Goal: Information Seeking & Learning: Check status

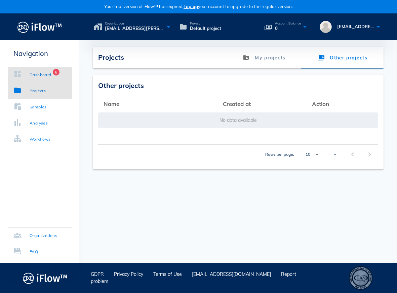
click at [33, 73] on div "Dashboard" at bounding box center [41, 75] width 22 height 7
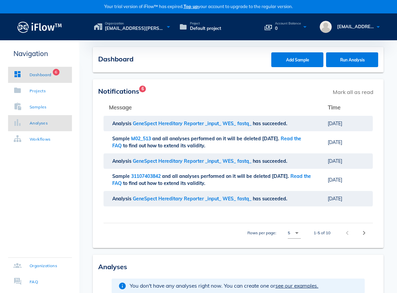
click at [45, 130] on link "Analyses" at bounding box center [40, 123] width 64 height 16
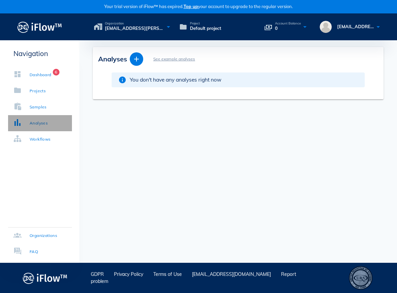
click at [43, 126] on div "Analyses" at bounding box center [39, 123] width 18 height 7
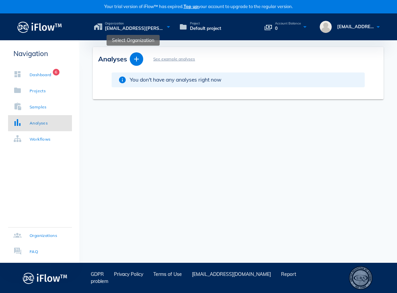
click at [123, 31] on span "[EMAIL_ADDRESS][PERSON_NAME][DOMAIN_NAME]'s organization" at bounding box center [134, 28] width 59 height 7
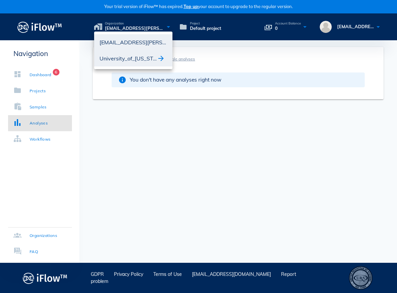
click at [124, 61] on div "University_of_[US_STATE]" at bounding box center [127, 58] width 57 height 11
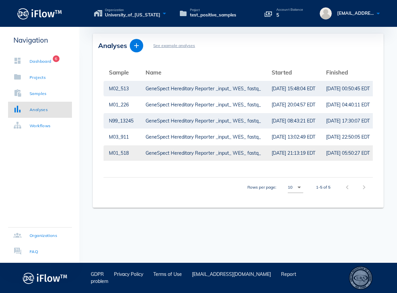
click at [132, 152] on div "M01_518" at bounding box center [122, 152] width 26 height 15
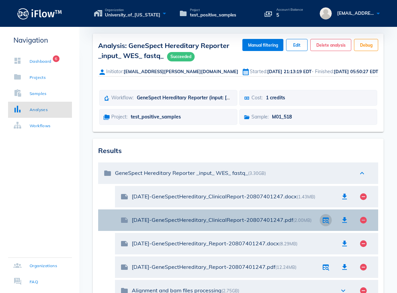
click at [327, 221] on icon "button" at bounding box center [325, 220] width 8 height 8
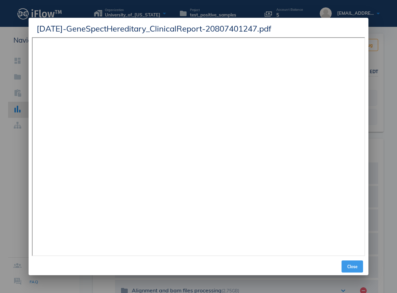
click at [357, 266] on span "Close" at bounding box center [352, 266] width 16 height 5
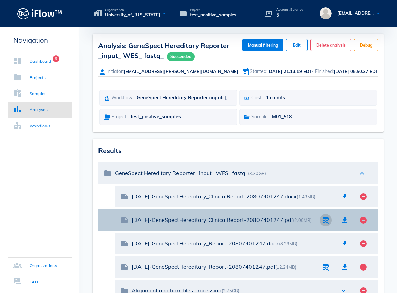
click at [326, 221] on icon "button" at bounding box center [325, 220] width 8 height 8
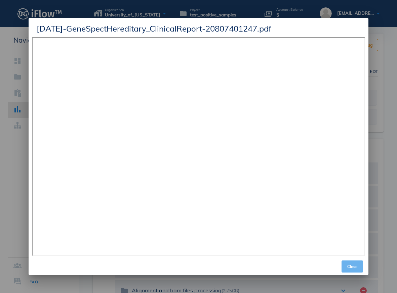
click at [356, 269] on button "Close" at bounding box center [351, 267] width 21 height 12
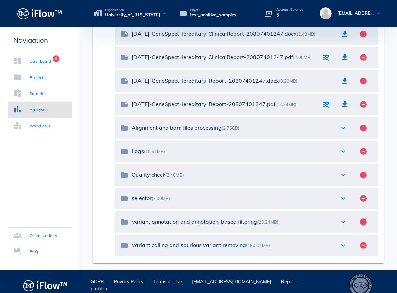
scroll to position [170, 0]
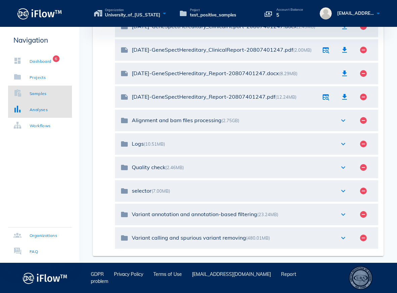
click at [35, 87] on link "Samples" at bounding box center [40, 94] width 64 height 16
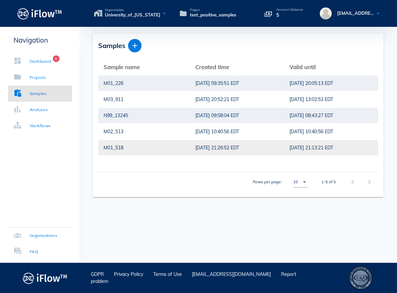
click at [284, 146] on td "[DATE] 21:13:21 EDT" at bounding box center [331, 148] width 94 height 16
click at [303, 153] on div "[DATE] 21:13:21 EDT" at bounding box center [330, 147] width 83 height 15
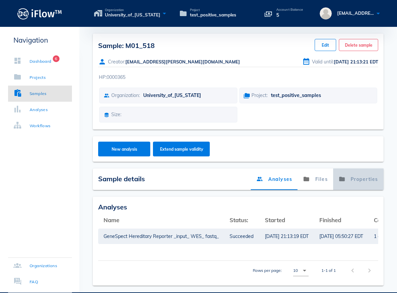
click at [361, 178] on link "Properties" at bounding box center [358, 179] width 50 height 21
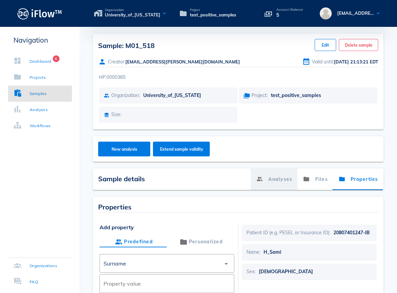
click at [275, 183] on link "Analyses" at bounding box center [273, 179] width 47 height 21
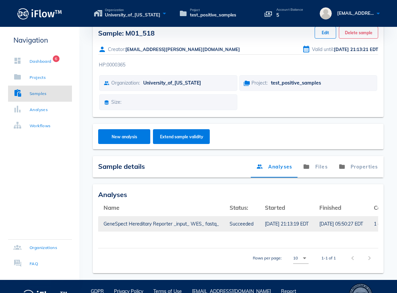
scroll to position [35, 0]
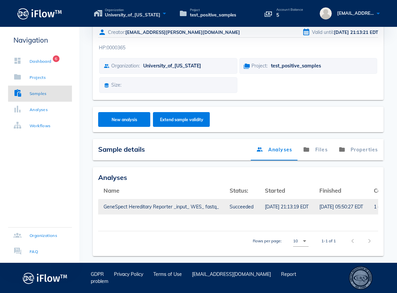
click at [290, 203] on div "[DATE] 21:13:19 EDT" at bounding box center [287, 206] width 44 height 15
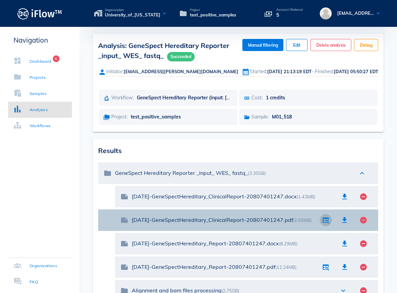
click at [323, 221] on icon "button" at bounding box center [325, 220] width 8 height 8
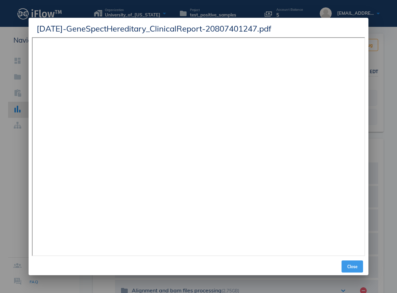
click at [352, 271] on button "Close" at bounding box center [351, 267] width 21 height 12
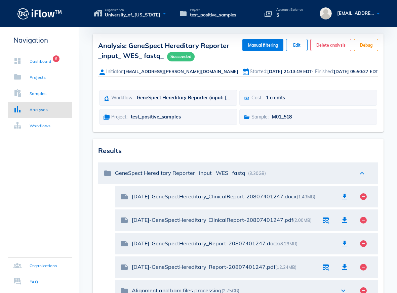
click at [73, 191] on div "Navigation Dashboard 6 Projects Samples Analyses Workflows Organizations FAQ" at bounding box center [39, 230] width 79 height 406
click at [58, 233] on div "Navigation Dashboard 6 Projects Samples Analyses Workflows Organizations FAQ" at bounding box center [39, 230] width 79 height 406
click at [38, 109] on div "Analyses" at bounding box center [39, 109] width 18 height 7
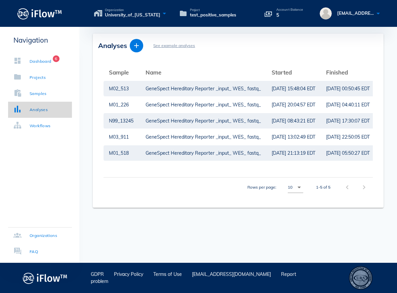
click at [39, 111] on div "Analyses" at bounding box center [39, 109] width 18 height 7
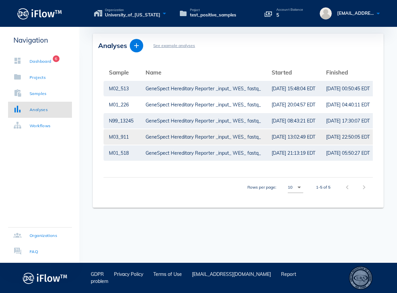
click at [242, 140] on div "GeneSpect Hereditary Reporter _input_ WES_ fastq_" at bounding box center [202, 136] width 115 height 15
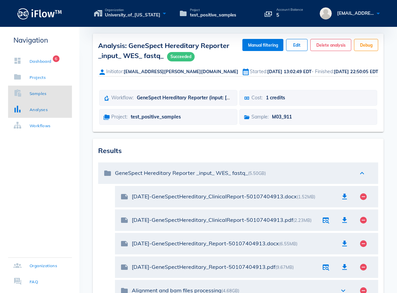
click at [44, 90] on div "Samples" at bounding box center [38, 93] width 17 height 7
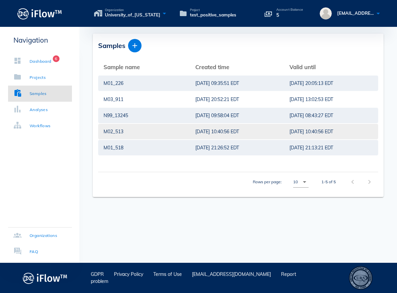
click at [168, 130] on div "M02_513" at bounding box center [143, 131] width 81 height 15
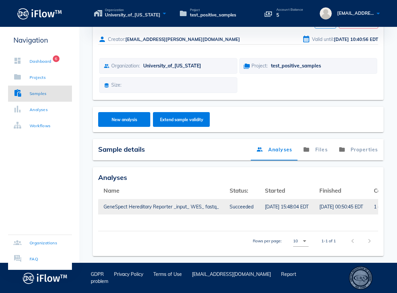
scroll to position [28, 0]
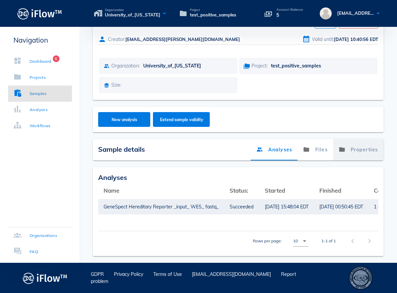
click at [365, 147] on link "Properties" at bounding box center [358, 149] width 50 height 21
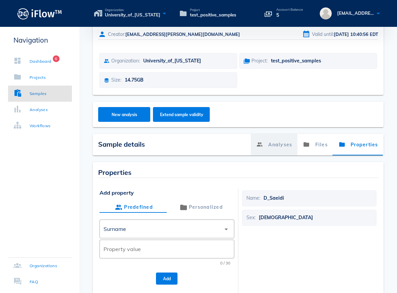
click at [279, 148] on link "Analyses" at bounding box center [273, 144] width 47 height 21
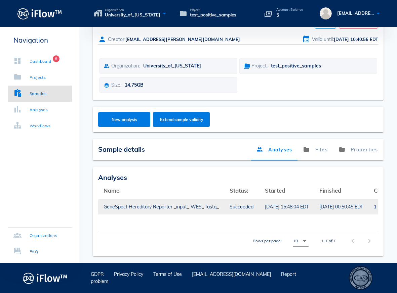
click at [124, 199] on div "GeneSpect Hereditary Reporter _input_ WES_ fastq_" at bounding box center [160, 206] width 115 height 15
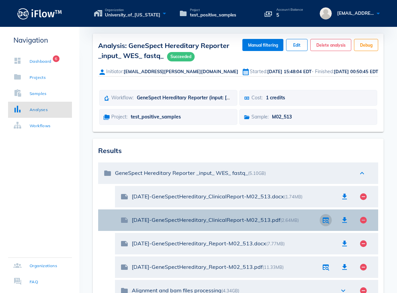
click at [325, 224] on button "button" at bounding box center [325, 220] width 12 height 12
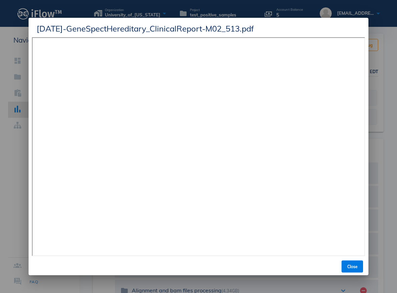
drag, startPoint x: 284, startPoint y: 31, endPoint x: 319, endPoint y: 38, distance: 35.8
click at [319, 38] on div "[DATE]-GeneSpectHereditary_ClinicalReport-M02_513.pdf Close" at bounding box center [198, 147] width 339 height 258
drag, startPoint x: 307, startPoint y: 30, endPoint x: 344, endPoint y: 18, distance: 38.8
click at [344, 18] on div "[DATE]-GeneSpectHereditary_ClinicalReport-M02_513.pdf" at bounding box center [198, 27] width 339 height 19
drag, startPoint x: 295, startPoint y: 24, endPoint x: 386, endPoint y: 32, distance: 91.1
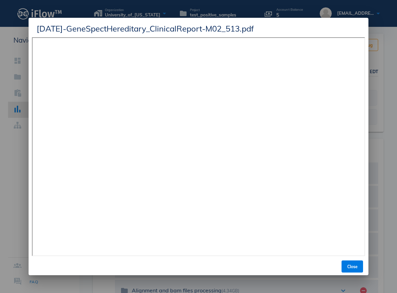
click at [386, 32] on div "Organization University_of_[US_STATE] Project test_positive_samples Account Bal…" at bounding box center [198, 231] width 397 height 463
drag, startPoint x: 295, startPoint y: 27, endPoint x: 365, endPoint y: 70, distance: 82.6
click at [373, 74] on div "Organization University_of_[US_STATE] Project test_positive_samples Account Bal…" at bounding box center [198, 231] width 397 height 463
click at [356, 266] on span "Close" at bounding box center [352, 266] width 16 height 5
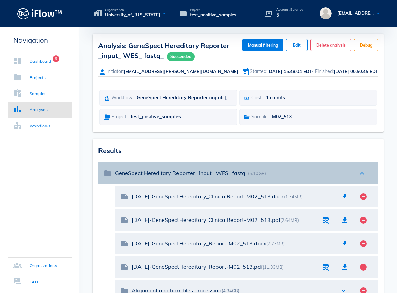
click at [307, 165] on div "folder GeneSpect Hereditary Reporter _input_ WES_ fastq_ (5.10GB) expand_less" at bounding box center [238, 173] width 280 height 21
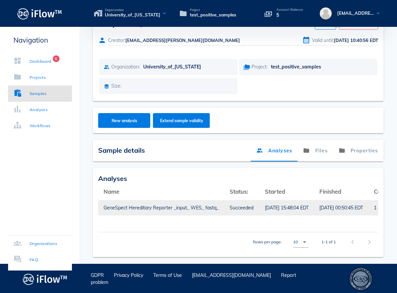
scroll to position [15, 0]
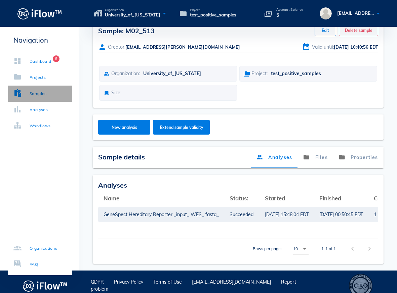
click at [29, 92] on div "Samples" at bounding box center [29, 93] width 33 height 7
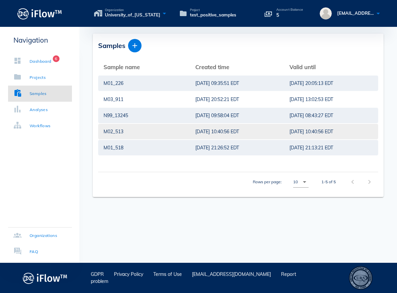
click at [195, 133] on div "[DATE] 10:40:56 EDT" at bounding box center [236, 131] width 83 height 15
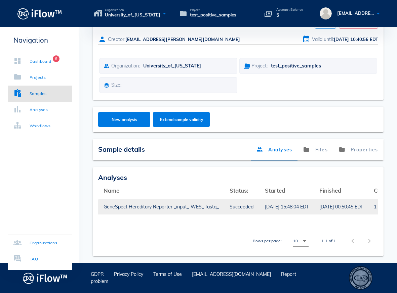
scroll to position [28, 0]
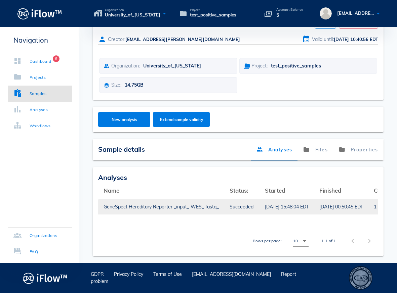
click at [301, 204] on div "[DATE] 15:48:04 EDT" at bounding box center [287, 206] width 44 height 15
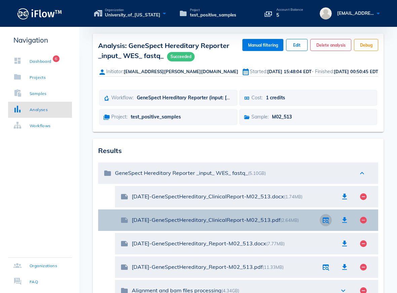
click at [327, 223] on icon "button" at bounding box center [325, 220] width 8 height 8
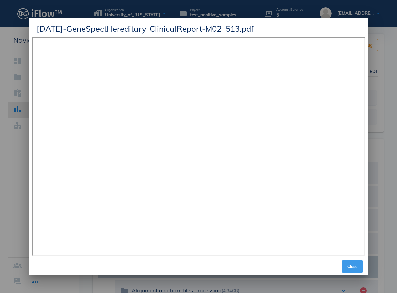
click at [354, 270] on button "Close" at bounding box center [351, 267] width 21 height 12
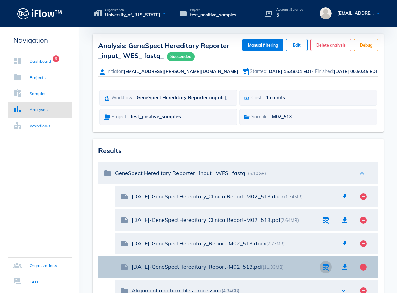
click at [324, 269] on icon "button" at bounding box center [325, 267] width 8 height 8
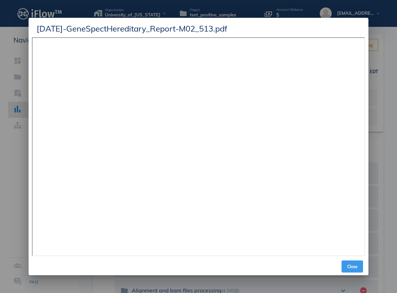
click at [350, 263] on button "Close" at bounding box center [351, 267] width 21 height 12
